Goal: Task Accomplishment & Management: Manage account settings

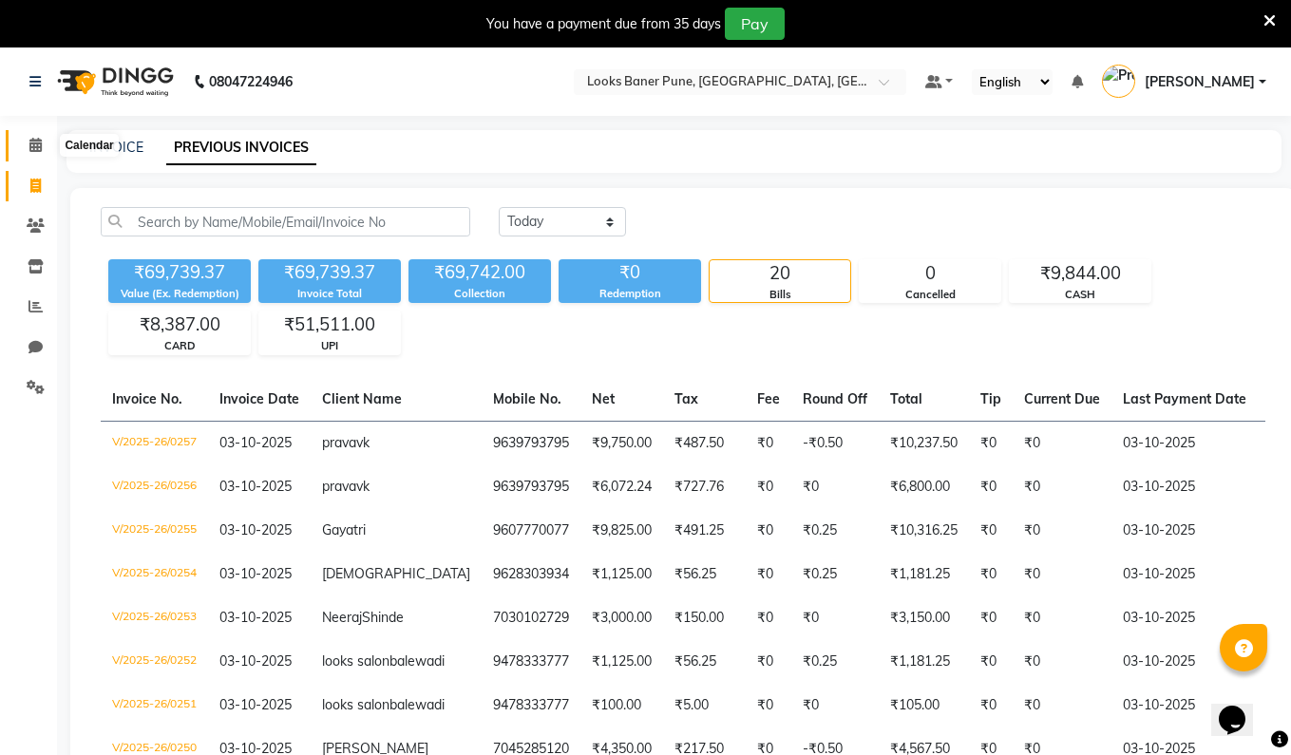
click at [31, 148] on icon at bounding box center [35, 145] width 12 height 14
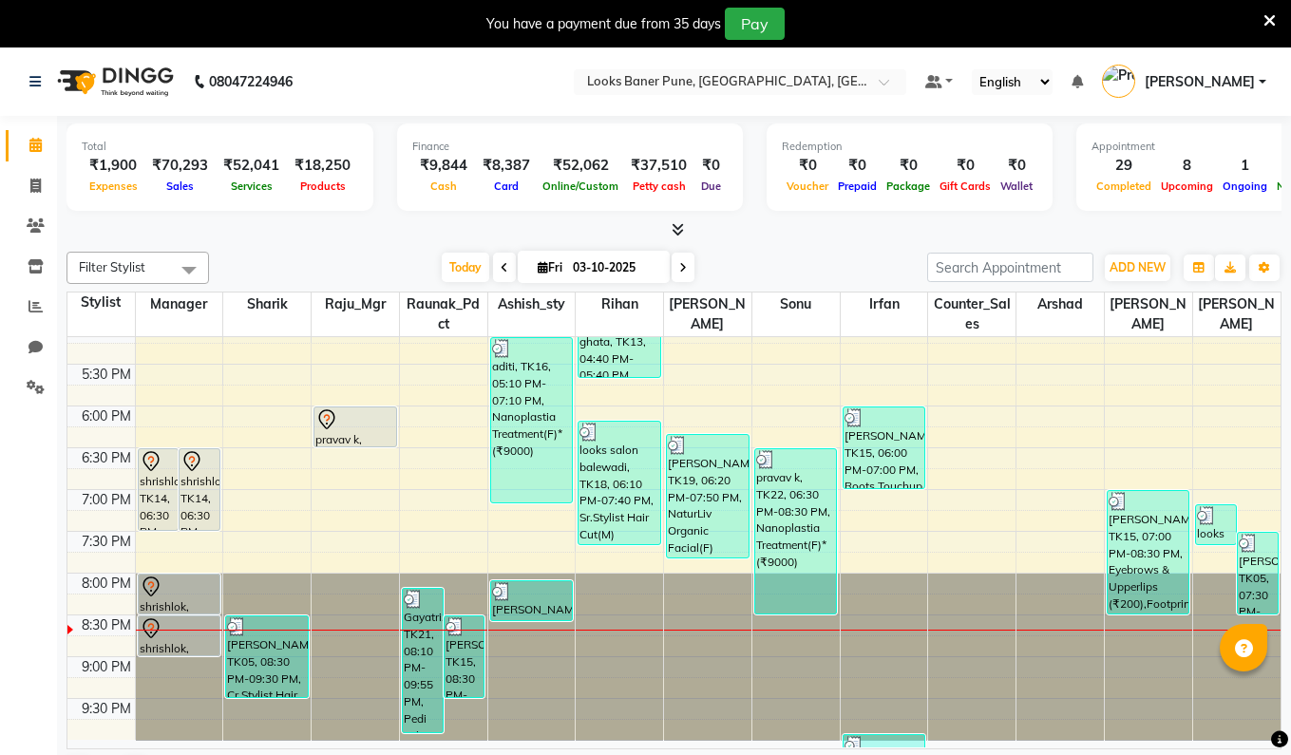
scroll to position [683, 0]
click at [33, 182] on icon at bounding box center [35, 186] width 10 height 14
select select "service"
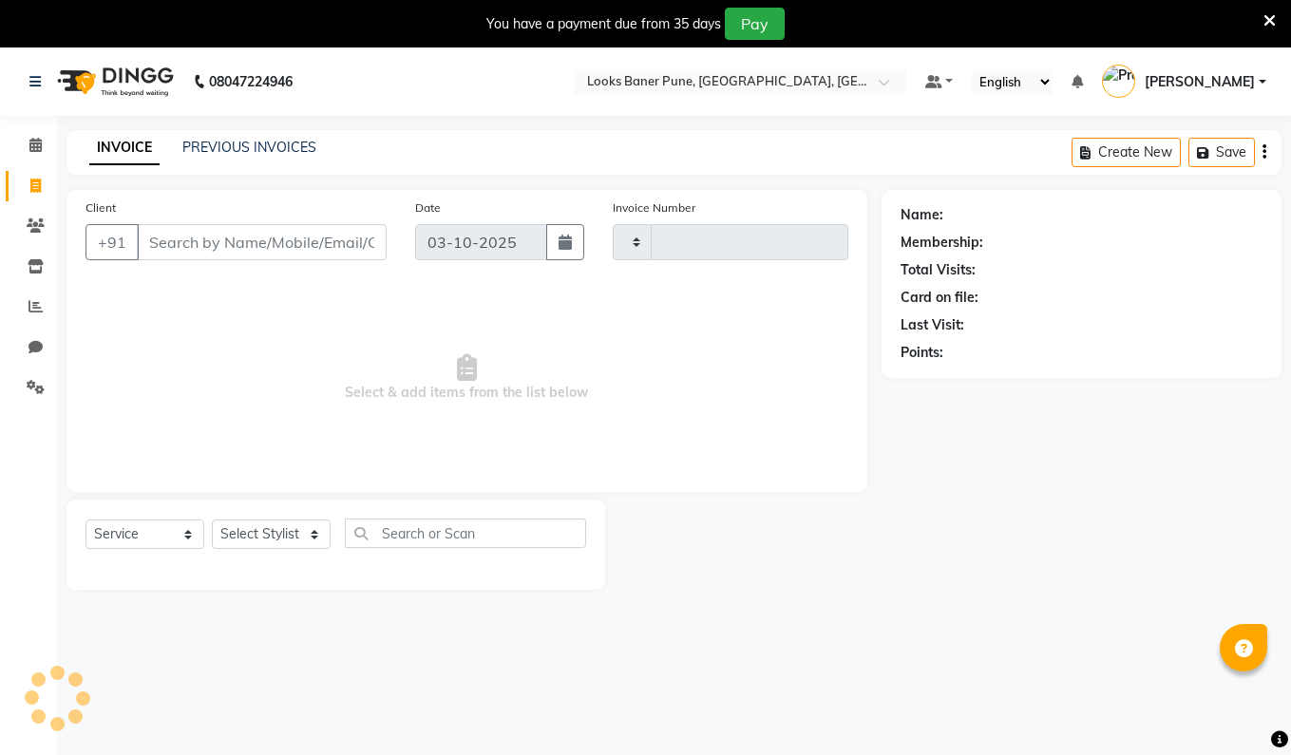
type input "0259"
select select "8917"
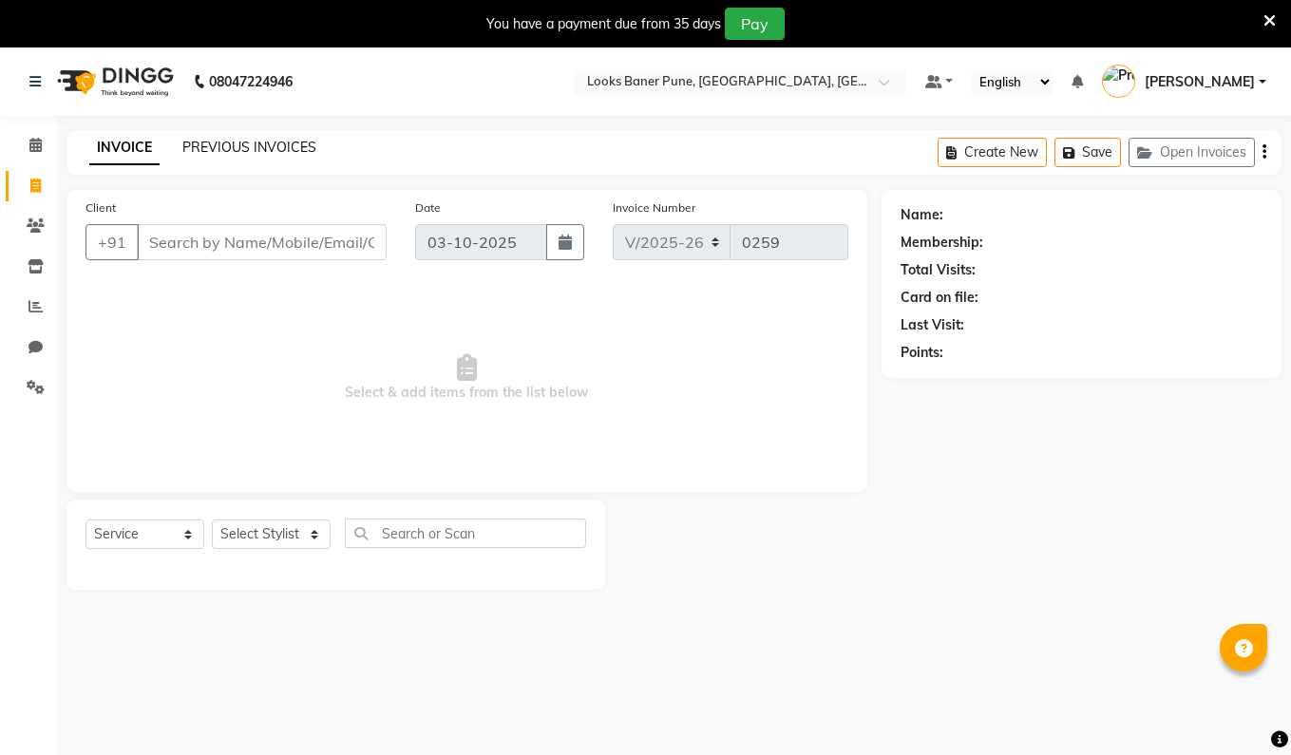
click at [272, 149] on link "PREVIOUS INVOICES" at bounding box center [249, 147] width 134 height 17
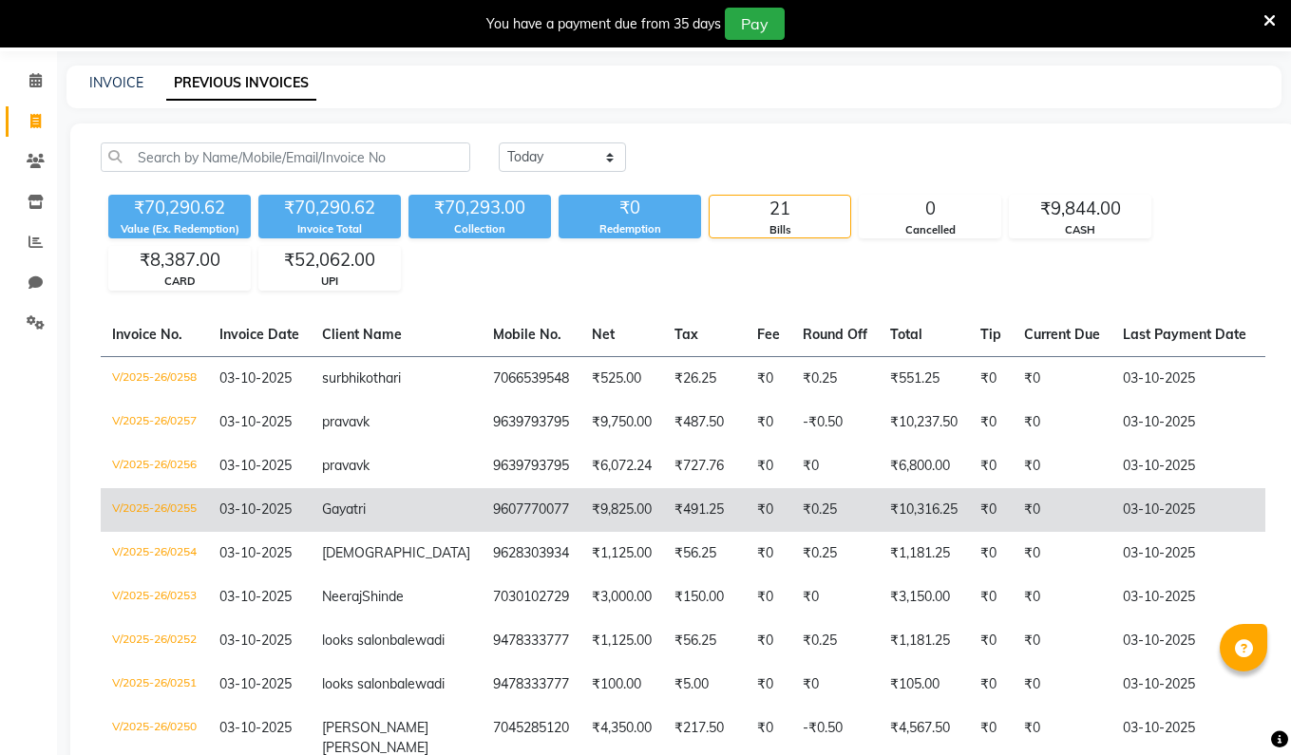
scroll to position [67, 0]
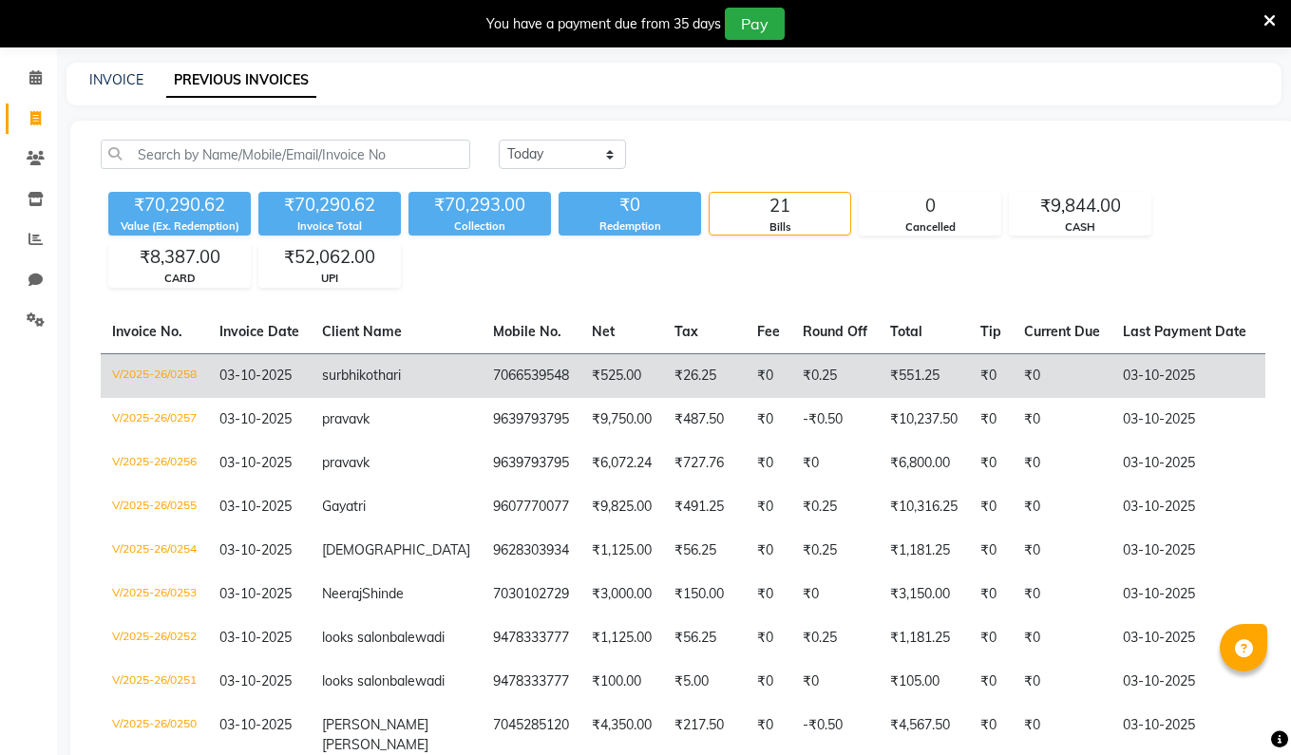
click at [168, 371] on td "V/2025-26/0258" at bounding box center [154, 375] width 107 height 45
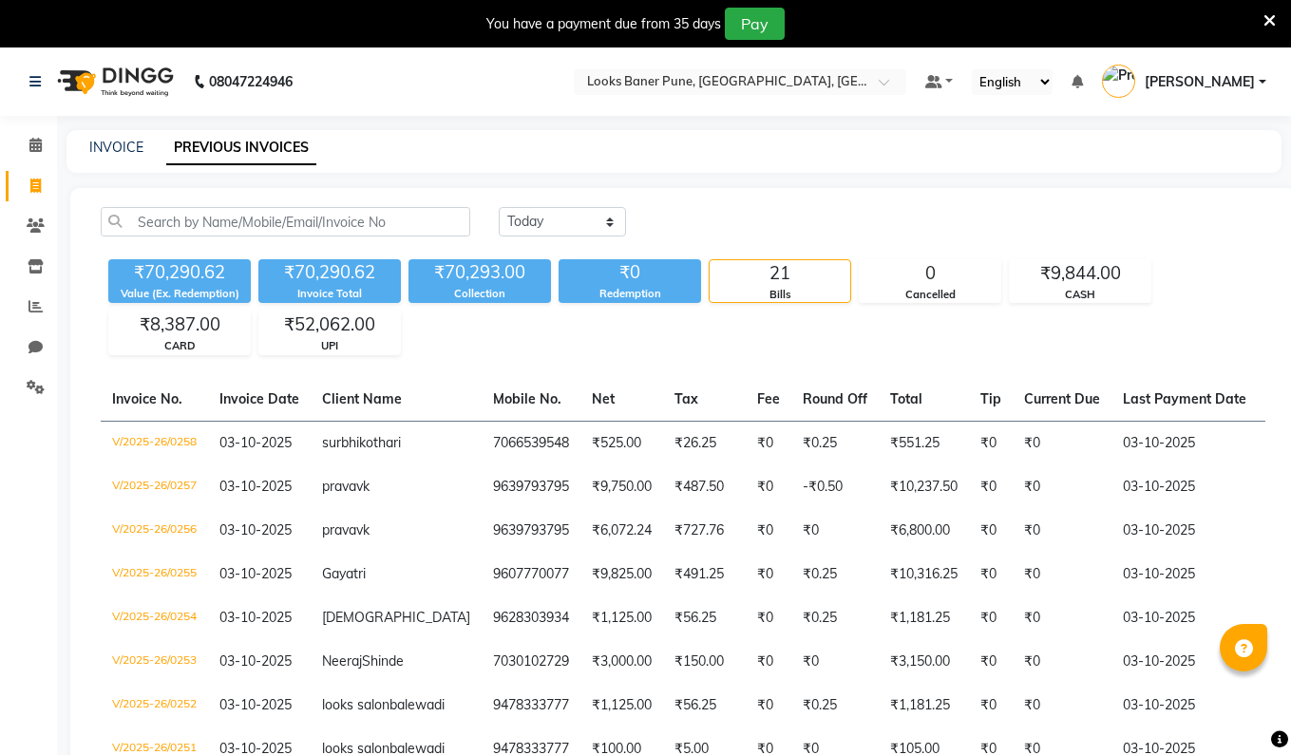
scroll to position [0, 0]
click at [27, 223] on icon at bounding box center [36, 226] width 18 height 14
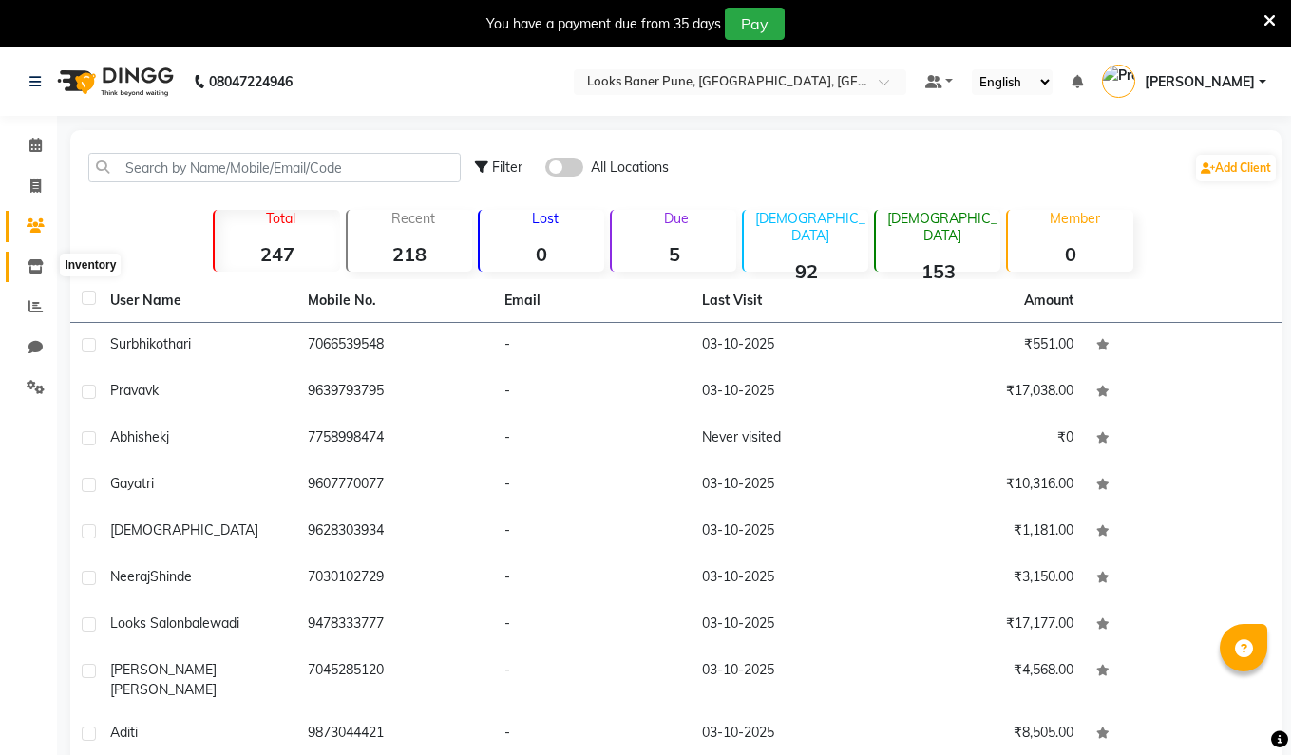
click at [38, 270] on icon at bounding box center [36, 266] width 16 height 14
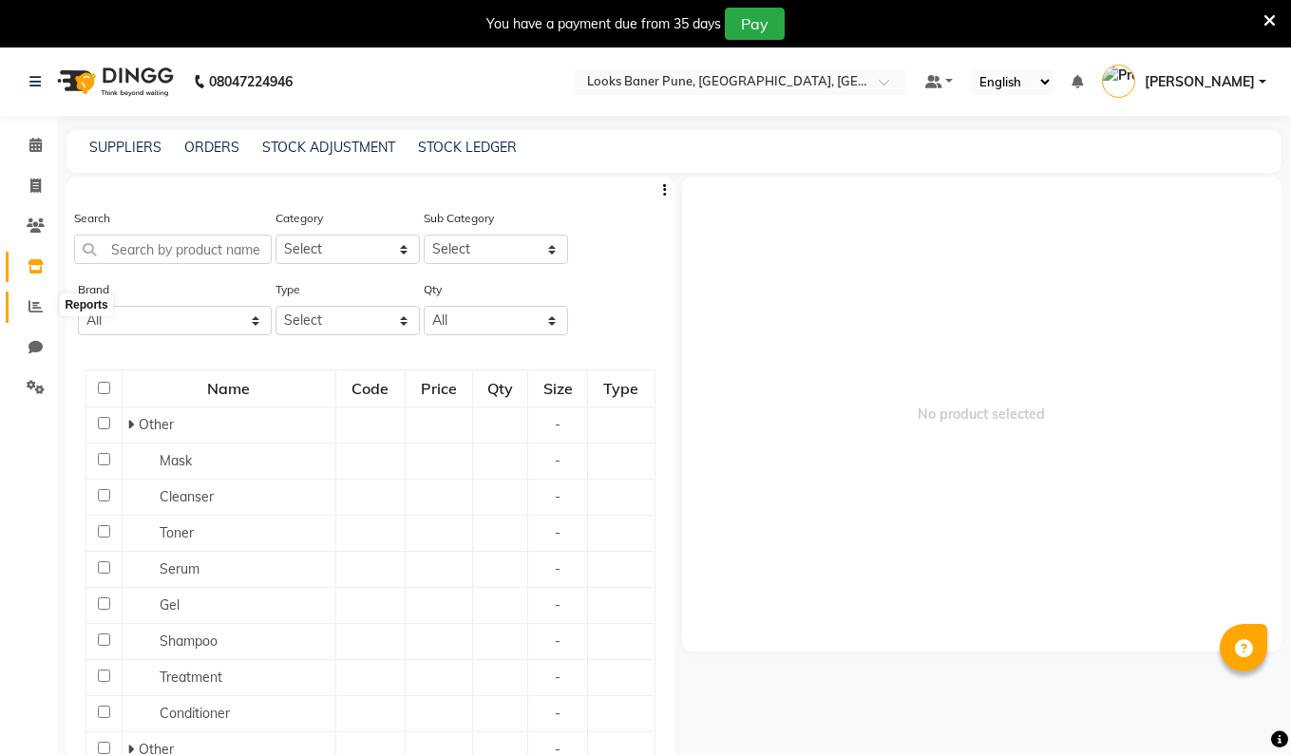
click at [31, 305] on icon at bounding box center [36, 306] width 14 height 14
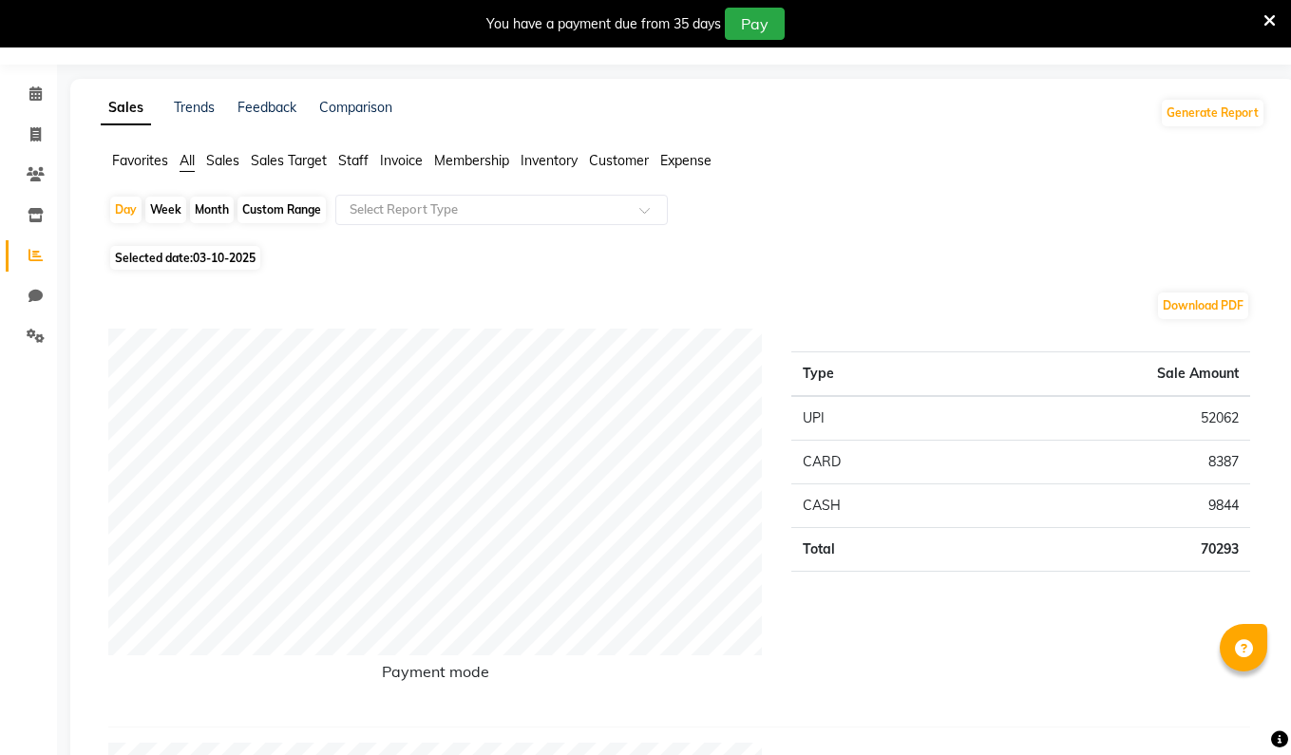
scroll to position [70, 0]
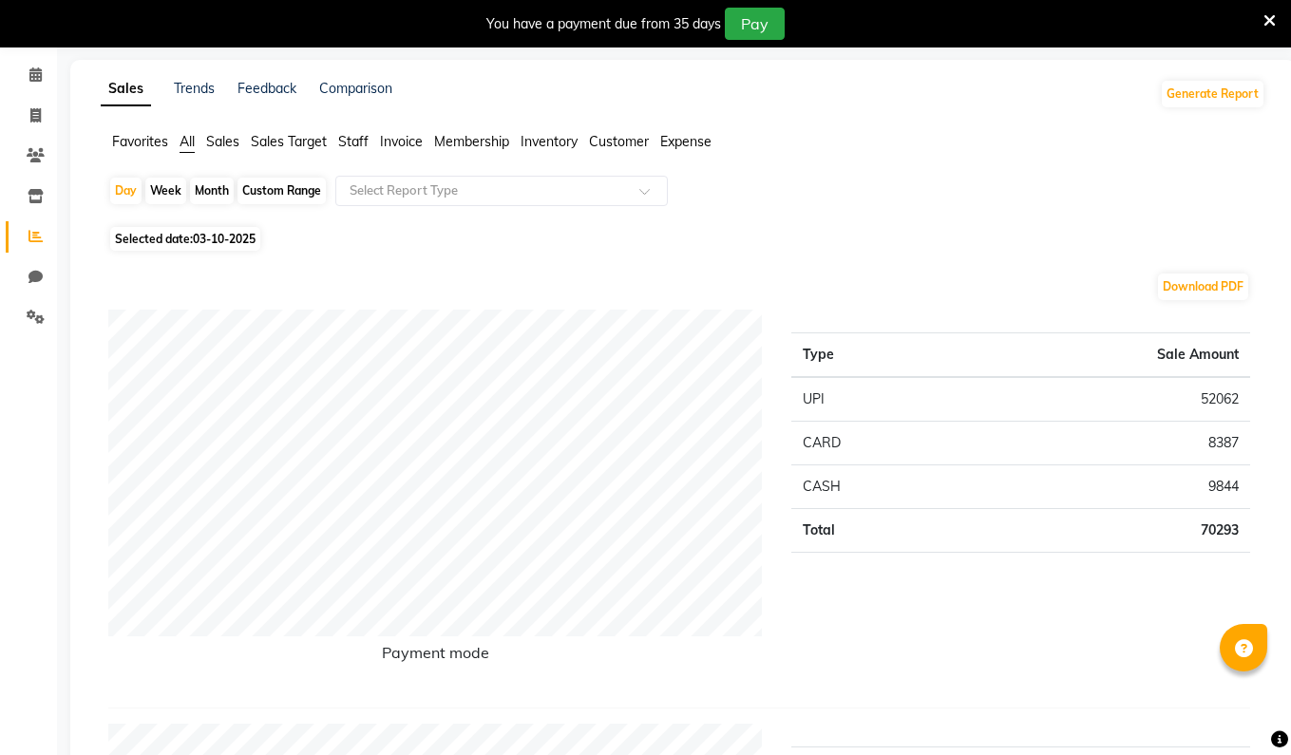
click at [217, 194] on div "Month" at bounding box center [212, 191] width 44 height 27
select select "10"
select select "2025"
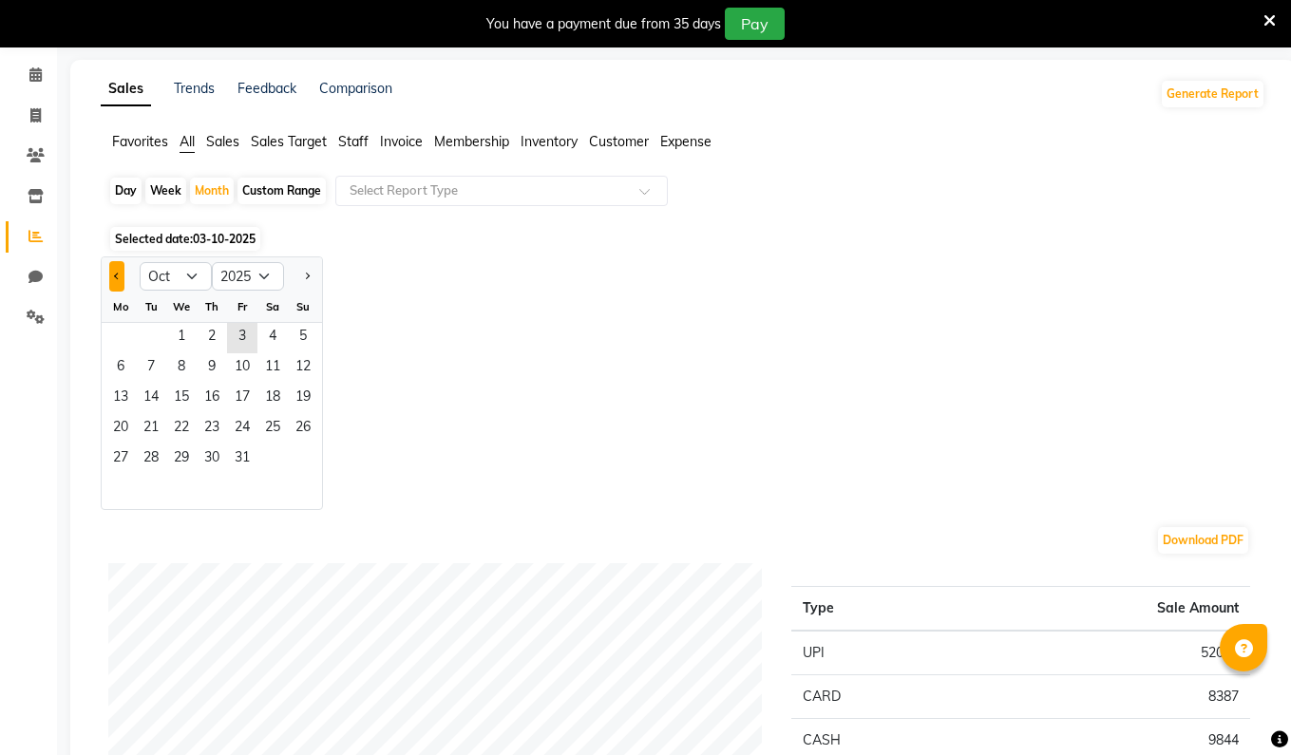
click at [111, 272] on button "Previous month" at bounding box center [116, 276] width 15 height 30
select select "9"
click at [122, 337] on span "1" at bounding box center [120, 338] width 30 height 30
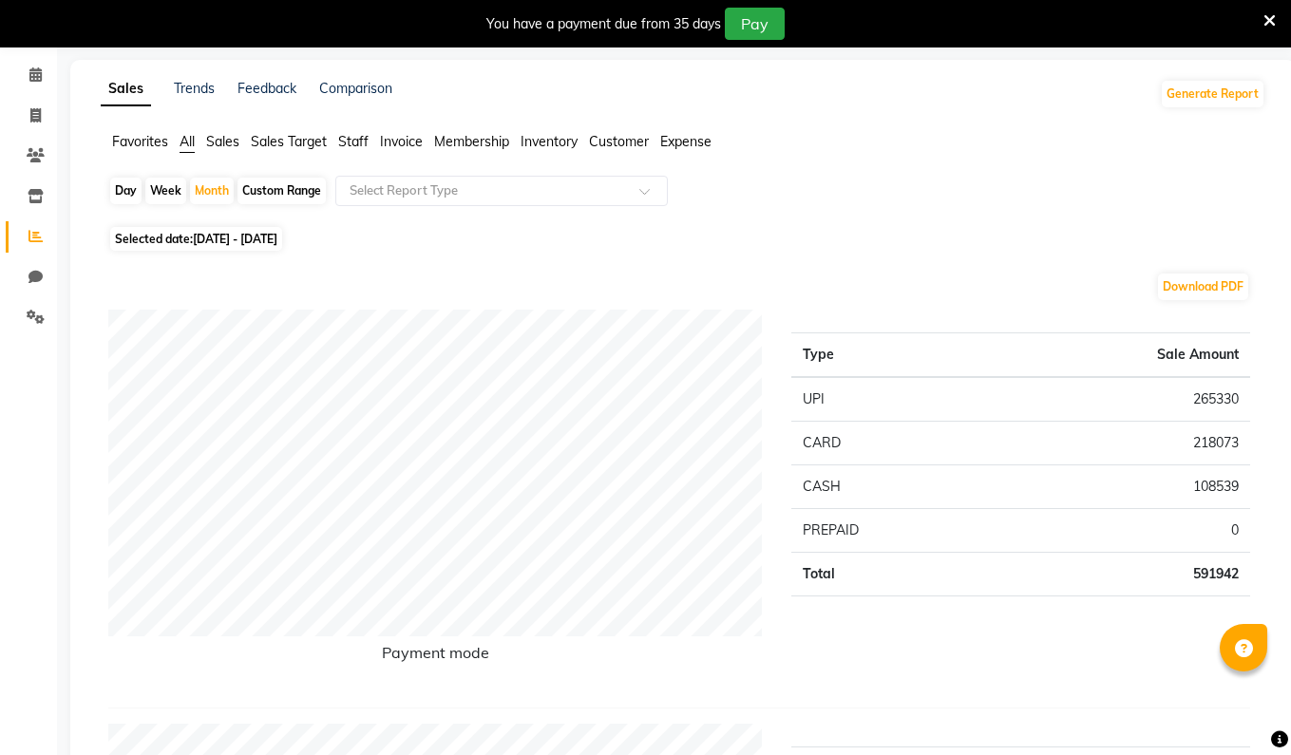
click at [254, 239] on span "[DATE] - [DATE]" at bounding box center [235, 239] width 85 height 14
select select "9"
select select "2025"
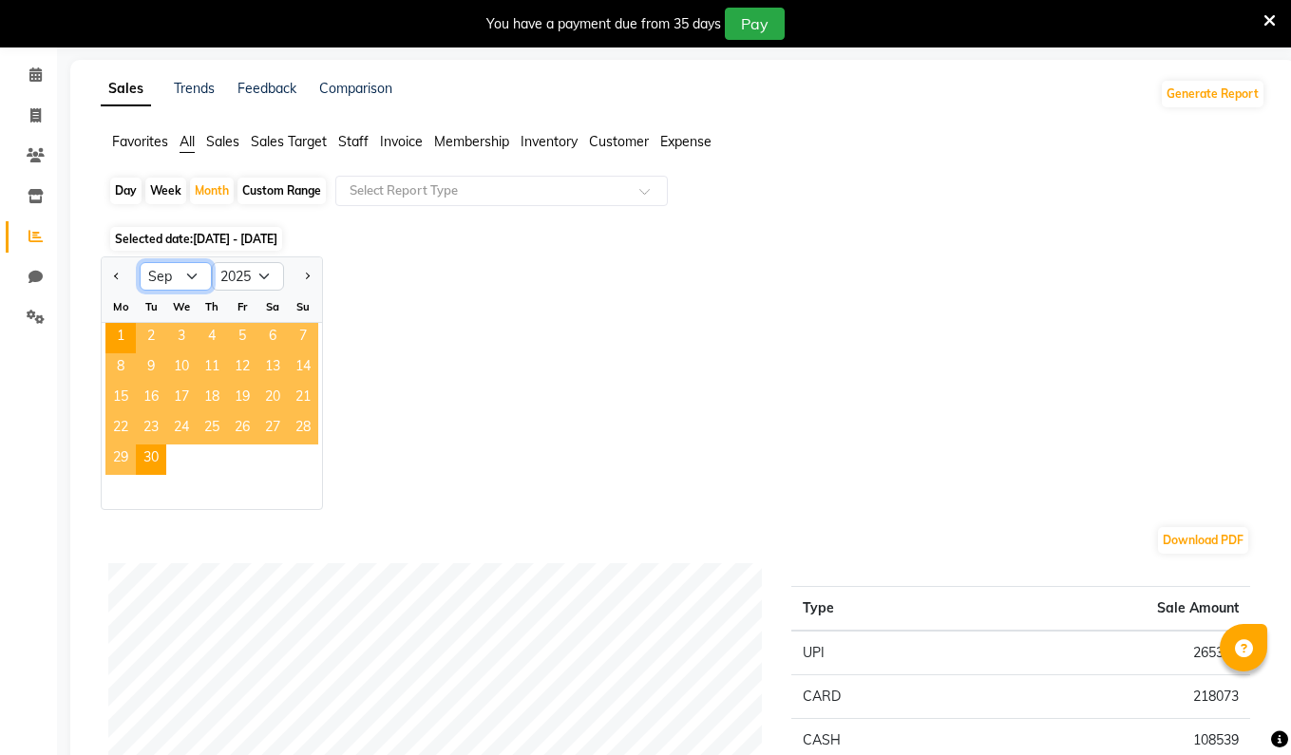
select select "10"
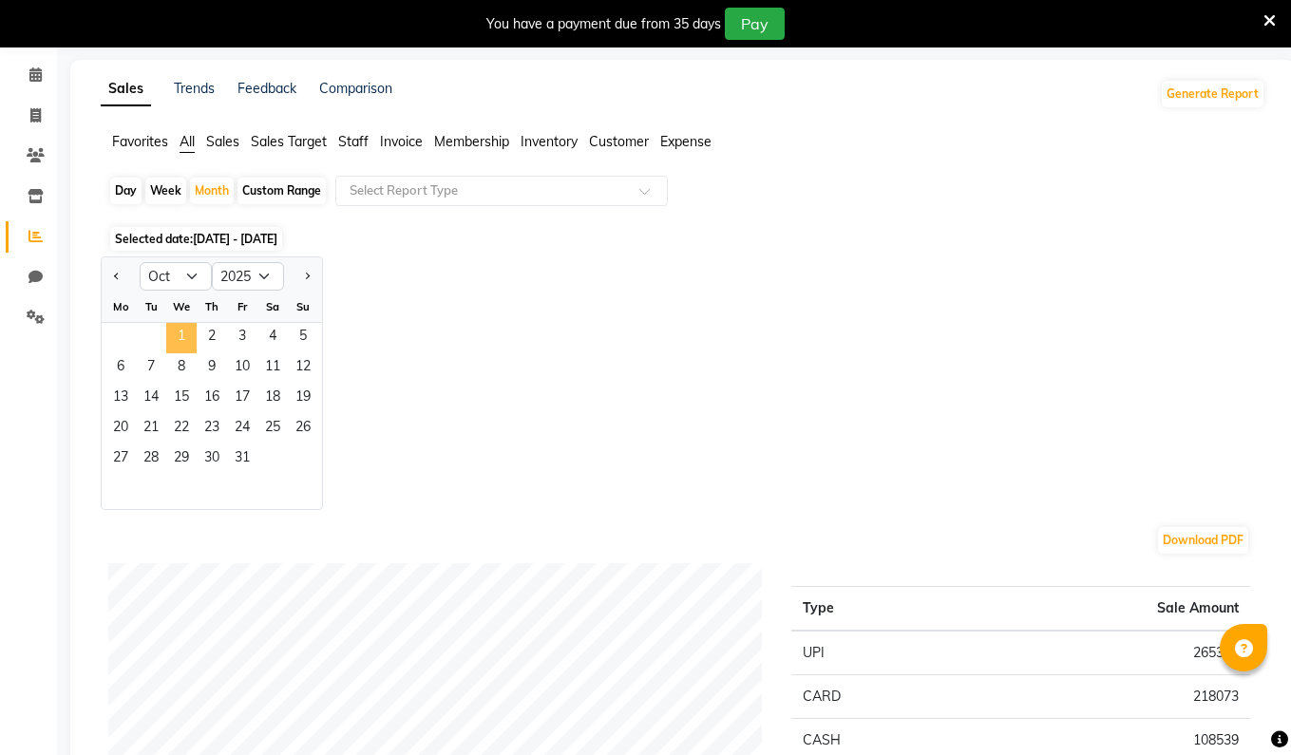
click at [176, 335] on span "1" at bounding box center [181, 338] width 30 height 30
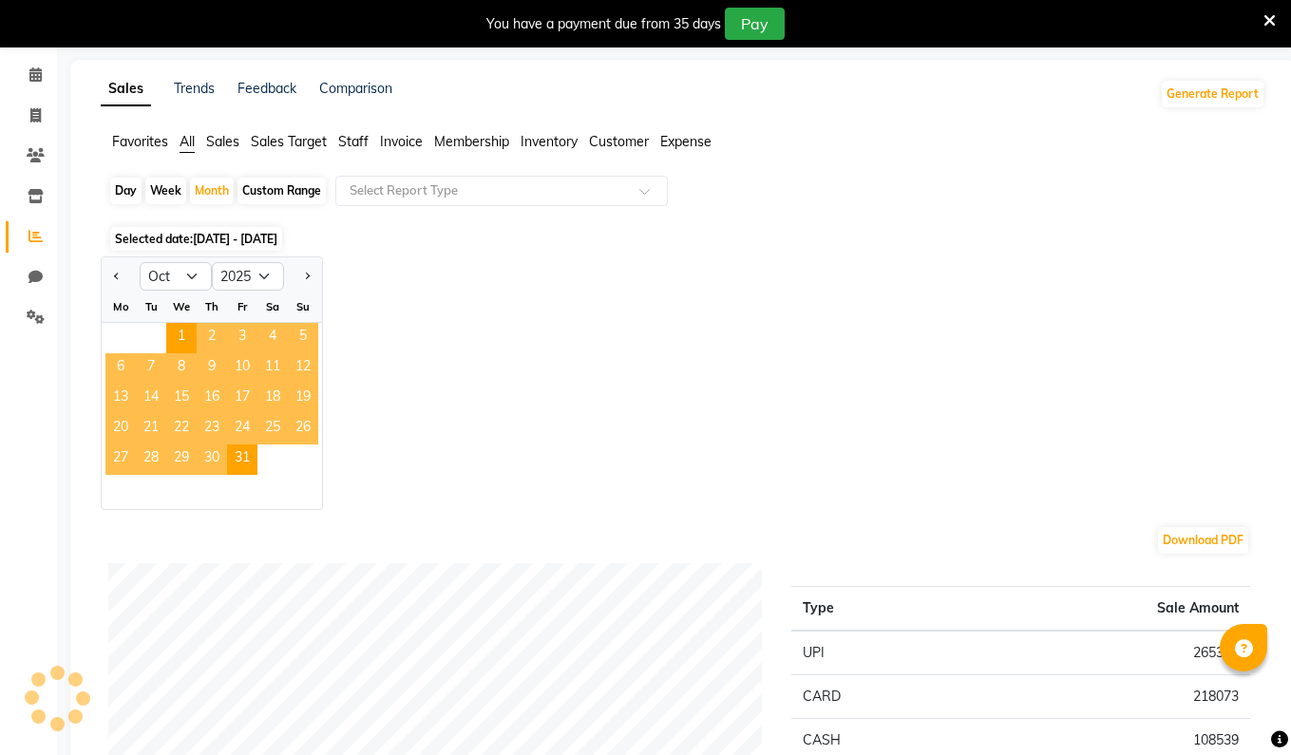
click at [234, 334] on span "3" at bounding box center [242, 338] width 30 height 30
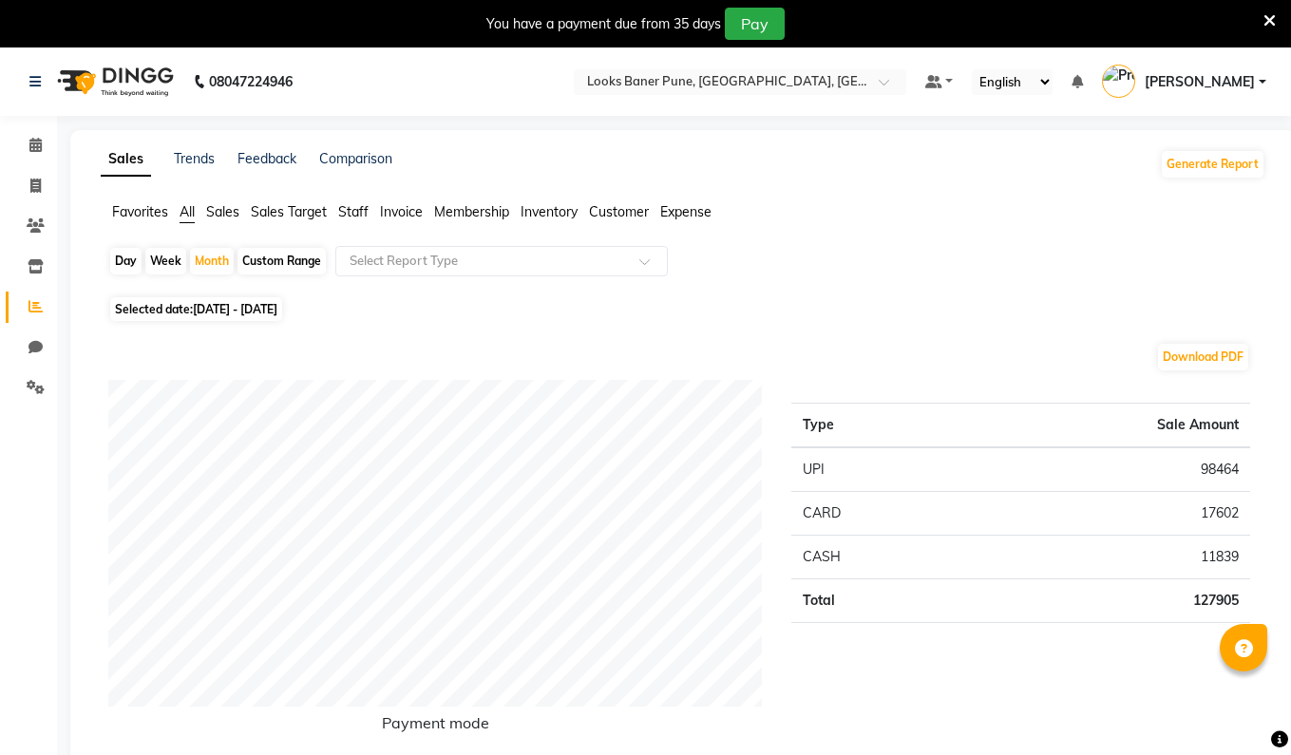
scroll to position [0, 0]
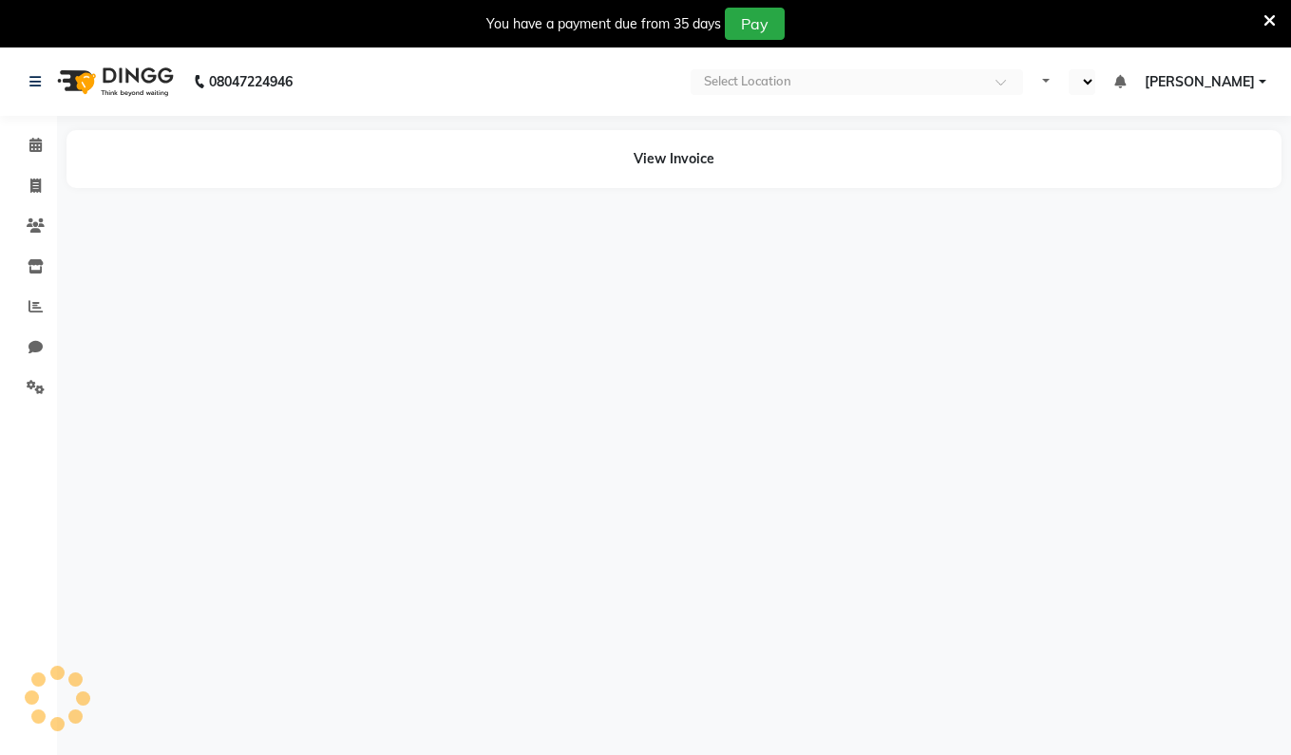
select select "en"
